Goal: Obtain resource: Obtain resource

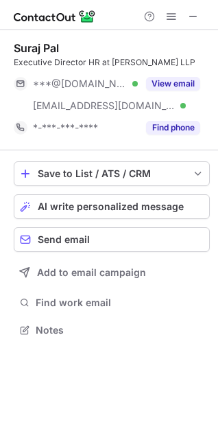
scroll to position [333, 218]
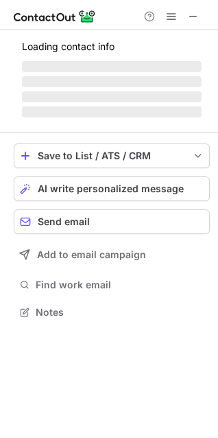
scroll to position [308, 218]
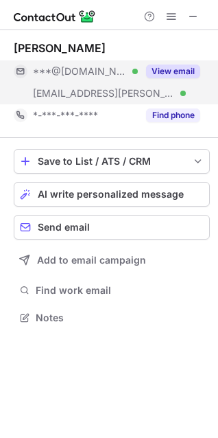
click at [183, 71] on button "View email" at bounding box center [173, 72] width 54 height 14
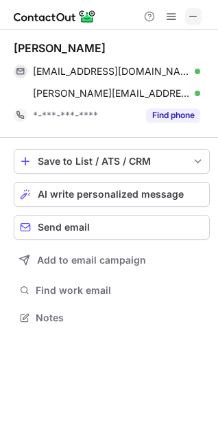
click at [196, 19] on span at bounding box center [193, 16] width 11 height 11
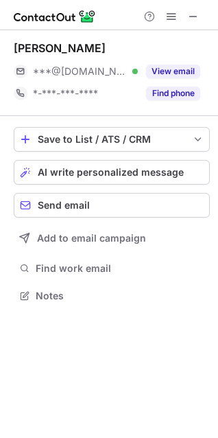
scroll to position [286, 218]
click at [193, 21] on span at bounding box center [193, 16] width 11 height 11
click at [189, 18] on span at bounding box center [193, 16] width 11 height 11
click at [188, 17] on span at bounding box center [193, 16] width 11 height 11
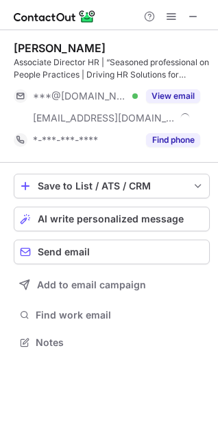
scroll to position [333, 218]
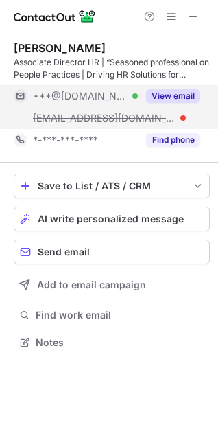
click at [163, 90] on button "View email" at bounding box center [173, 96] width 54 height 14
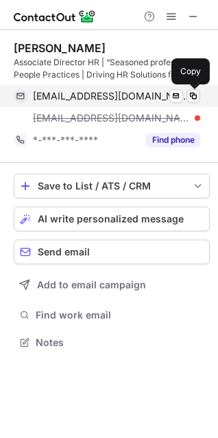
click at [196, 95] on span at bounding box center [193, 96] width 11 height 11
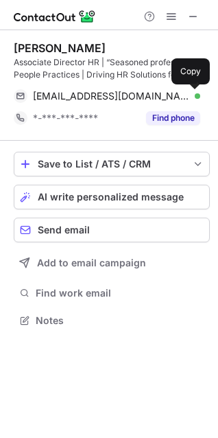
scroll to position [311, 218]
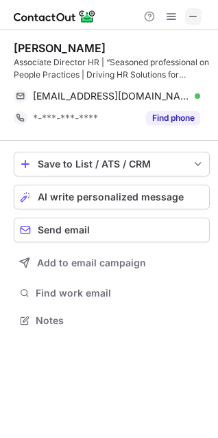
click at [192, 11] on span at bounding box center [193, 16] width 11 height 11
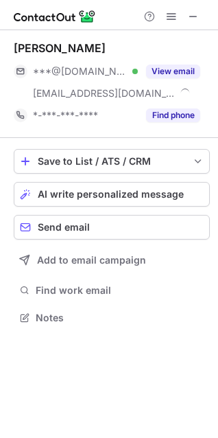
scroll to position [308, 218]
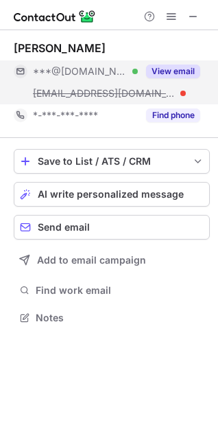
click at [161, 73] on button "View email" at bounding box center [173, 72] width 54 height 14
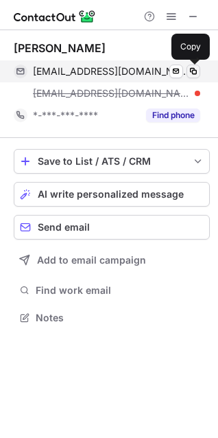
click at [194, 69] on span at bounding box center [193, 71] width 11 height 11
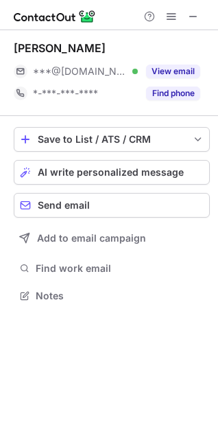
scroll to position [286, 218]
click at [192, 18] on span at bounding box center [193, 16] width 11 height 11
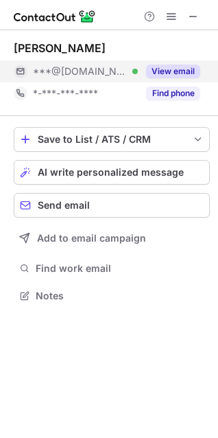
click at [165, 73] on button "View email" at bounding box center [173, 72] width 54 height 14
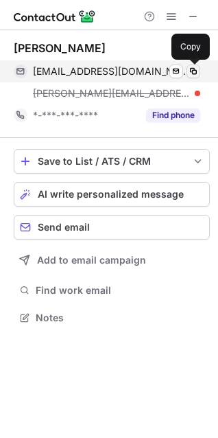
click at [198, 69] on span at bounding box center [193, 71] width 11 height 11
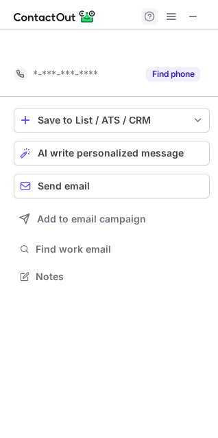
scroll to position [245, 218]
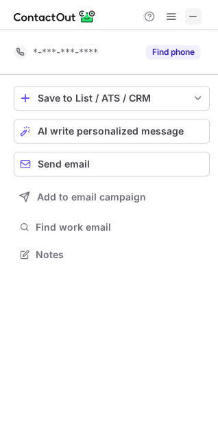
click at [192, 16] on span at bounding box center [193, 16] width 11 height 11
click at [191, 15] on span at bounding box center [193, 16] width 11 height 11
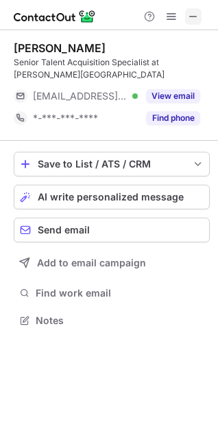
scroll to position [311, 218]
click at [194, 12] on span at bounding box center [193, 16] width 11 height 11
click at [191, 13] on span at bounding box center [193, 16] width 11 height 11
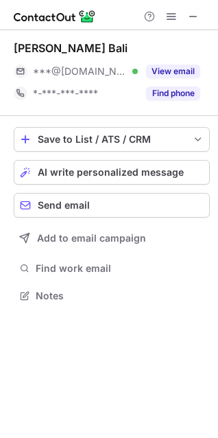
scroll to position [286, 218]
click at [198, 19] on span at bounding box center [193, 16] width 11 height 11
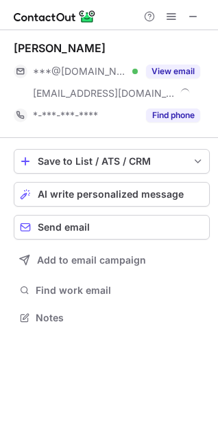
scroll to position [308, 218]
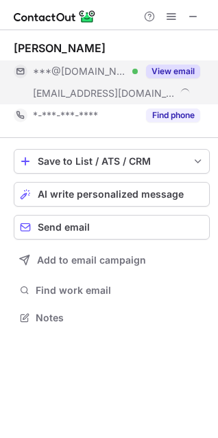
click at [183, 75] on button "View email" at bounding box center [173, 72] width 54 height 14
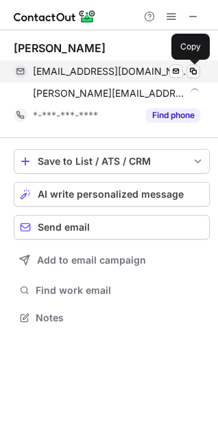
click at [198, 69] on span at bounding box center [193, 71] width 11 height 11
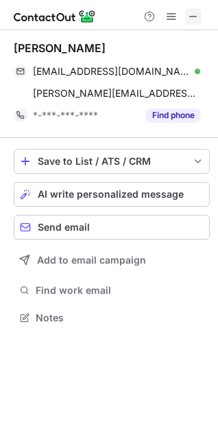
click at [196, 16] on span at bounding box center [193, 16] width 11 height 11
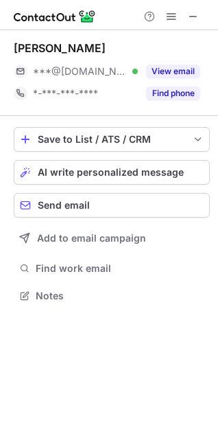
scroll to position [286, 218]
click at [192, 20] on span at bounding box center [193, 16] width 11 height 11
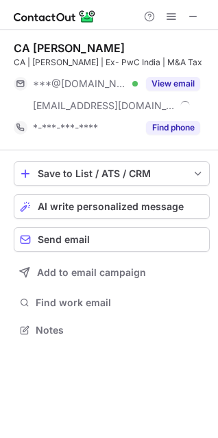
scroll to position [321, 218]
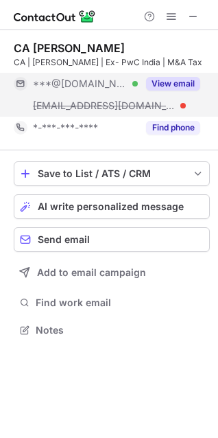
click at [190, 82] on button "View email" at bounding box center [173, 84] width 54 height 14
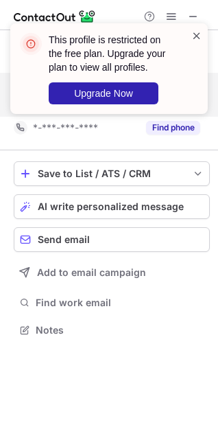
click at [194, 36] on span at bounding box center [197, 36] width 11 height 14
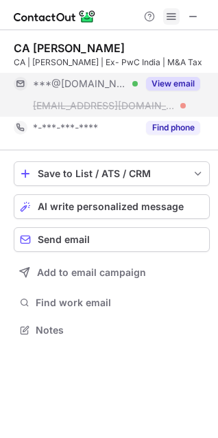
click at [172, 19] on span at bounding box center [171, 16] width 11 height 11
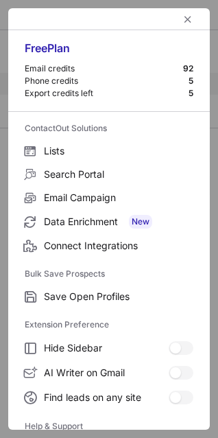
scroll to position [134, 0]
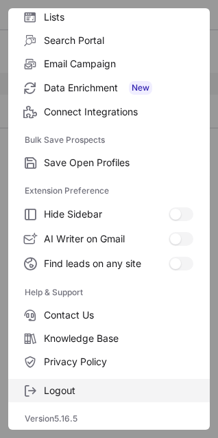
click at [101, 393] on span "Logout" at bounding box center [119, 391] width 150 height 12
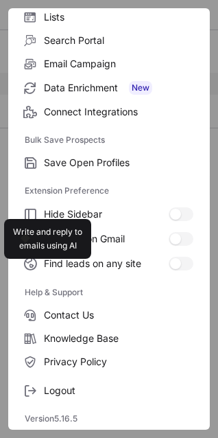
scroll to position [0, 0]
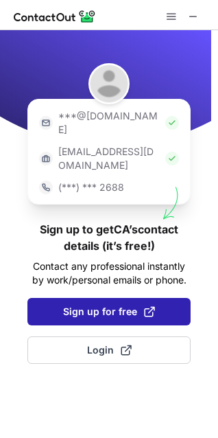
click at [138, 305] on span "Sign up for free" at bounding box center [109, 312] width 92 height 14
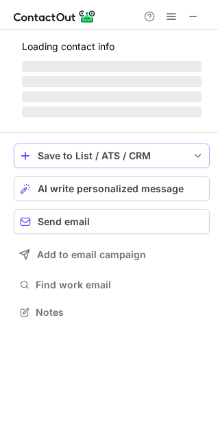
scroll to position [308, 218]
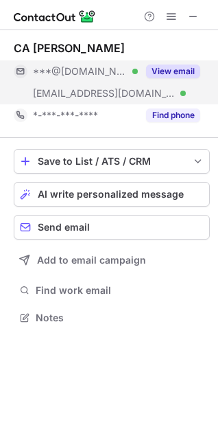
click at [180, 70] on button "View email" at bounding box center [173, 72] width 54 height 14
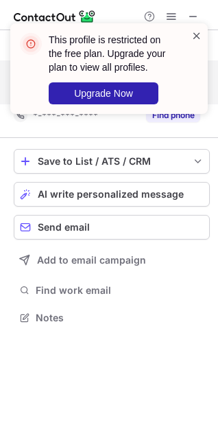
click at [195, 34] on span at bounding box center [197, 36] width 11 height 14
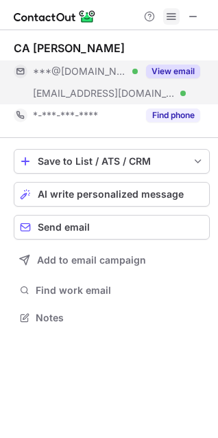
click at [178, 19] on button at bounding box center [171, 16] width 16 height 16
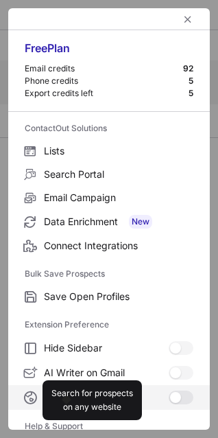
scroll to position [134, 0]
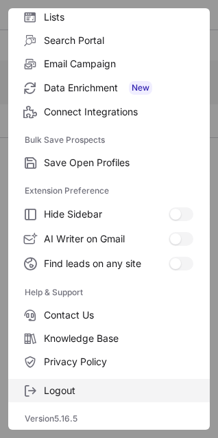
click at [95, 388] on span "Logout" at bounding box center [119, 391] width 150 height 12
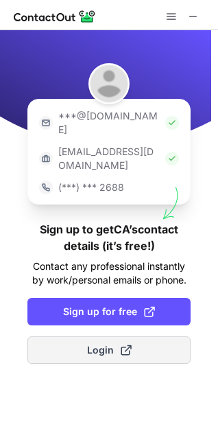
click at [133, 336] on button "Login" at bounding box center [108, 349] width 163 height 27
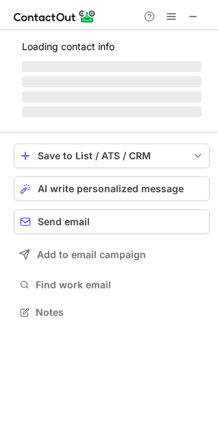
scroll to position [308, 218]
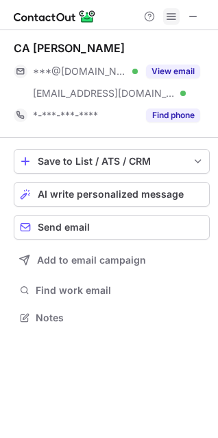
click at [172, 14] on span at bounding box center [171, 16] width 11 height 11
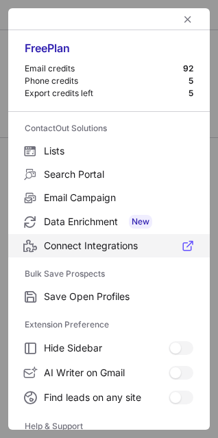
scroll to position [134, 0]
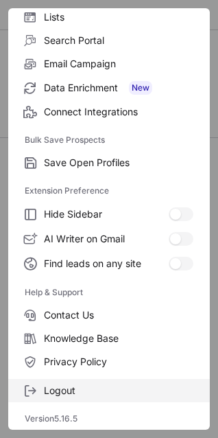
click at [104, 394] on span "Logout" at bounding box center [119, 391] width 150 height 12
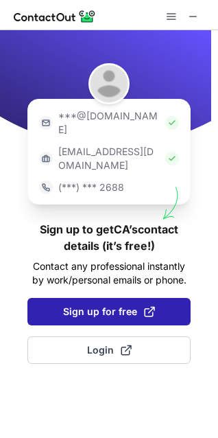
click at [115, 298] on button "Sign up for free" at bounding box center [108, 311] width 163 height 27
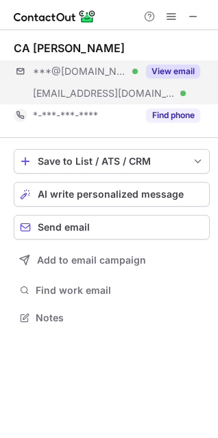
scroll to position [308, 218]
click at [169, 78] on button "View email" at bounding box center [173, 72] width 54 height 14
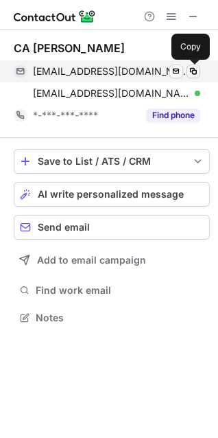
click at [191, 72] on span at bounding box center [193, 71] width 11 height 11
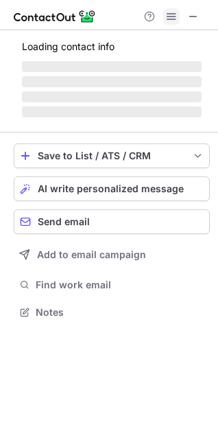
scroll to position [321, 218]
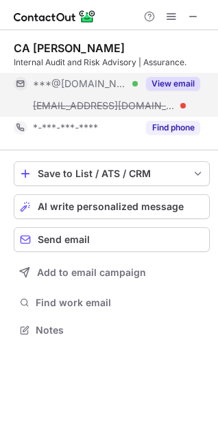
click at [170, 82] on button "View email" at bounding box center [173, 84] width 54 height 14
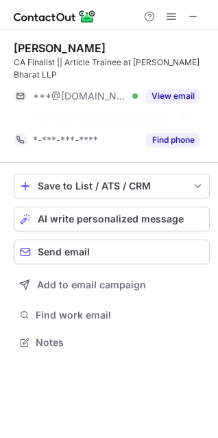
scroll to position [311, 218]
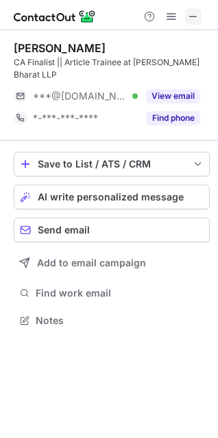
click at [192, 14] on span at bounding box center [193, 16] width 11 height 11
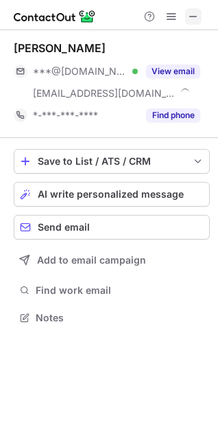
scroll to position [308, 218]
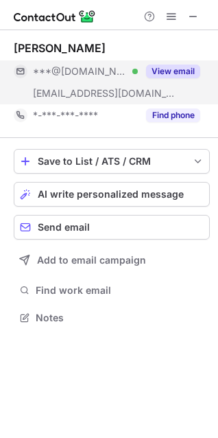
click at [184, 69] on button "View email" at bounding box center [173, 72] width 54 height 14
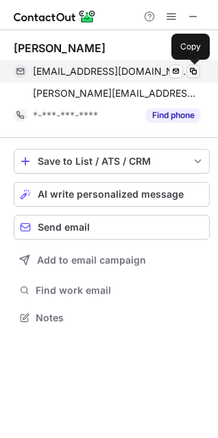
click at [198, 67] on span at bounding box center [193, 71] width 11 height 11
click at [188, 74] on span at bounding box center [193, 71] width 11 height 11
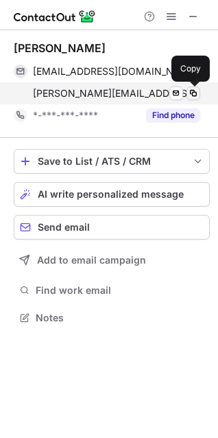
click at [194, 94] on span at bounding box center [193, 93] width 11 height 11
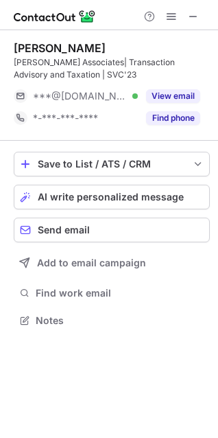
scroll to position [311, 218]
click at [192, 18] on span at bounding box center [193, 16] width 11 height 11
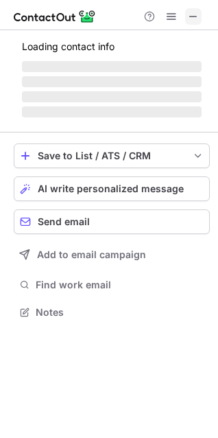
scroll to position [299, 218]
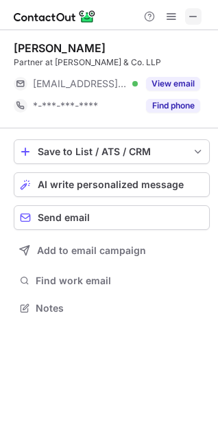
click at [191, 12] on span at bounding box center [193, 16] width 11 height 11
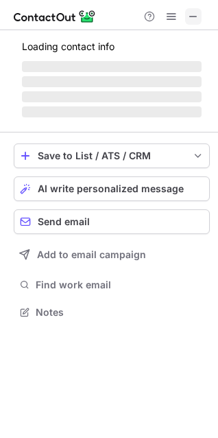
scroll to position [321, 218]
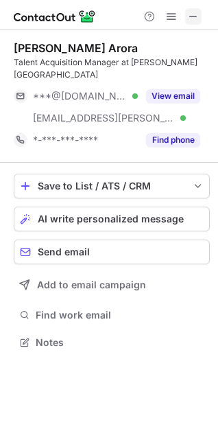
click at [192, 14] on span at bounding box center [193, 16] width 11 height 11
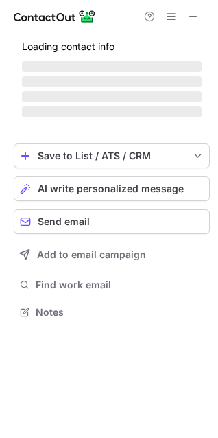
scroll to position [333, 218]
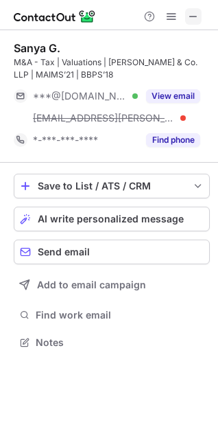
click at [188, 19] on span at bounding box center [193, 16] width 11 height 11
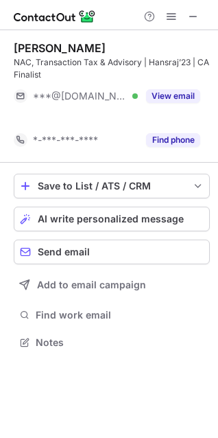
scroll to position [311, 218]
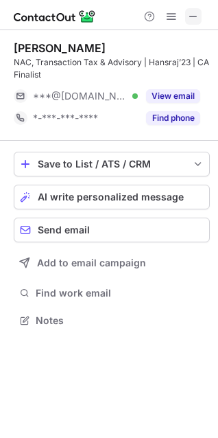
click at [199, 12] on button at bounding box center [193, 16] width 16 height 16
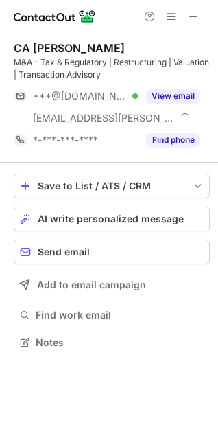
scroll to position [333, 218]
click at [188, 17] on span at bounding box center [193, 16] width 11 height 11
